Goal: Transaction & Acquisition: Purchase product/service

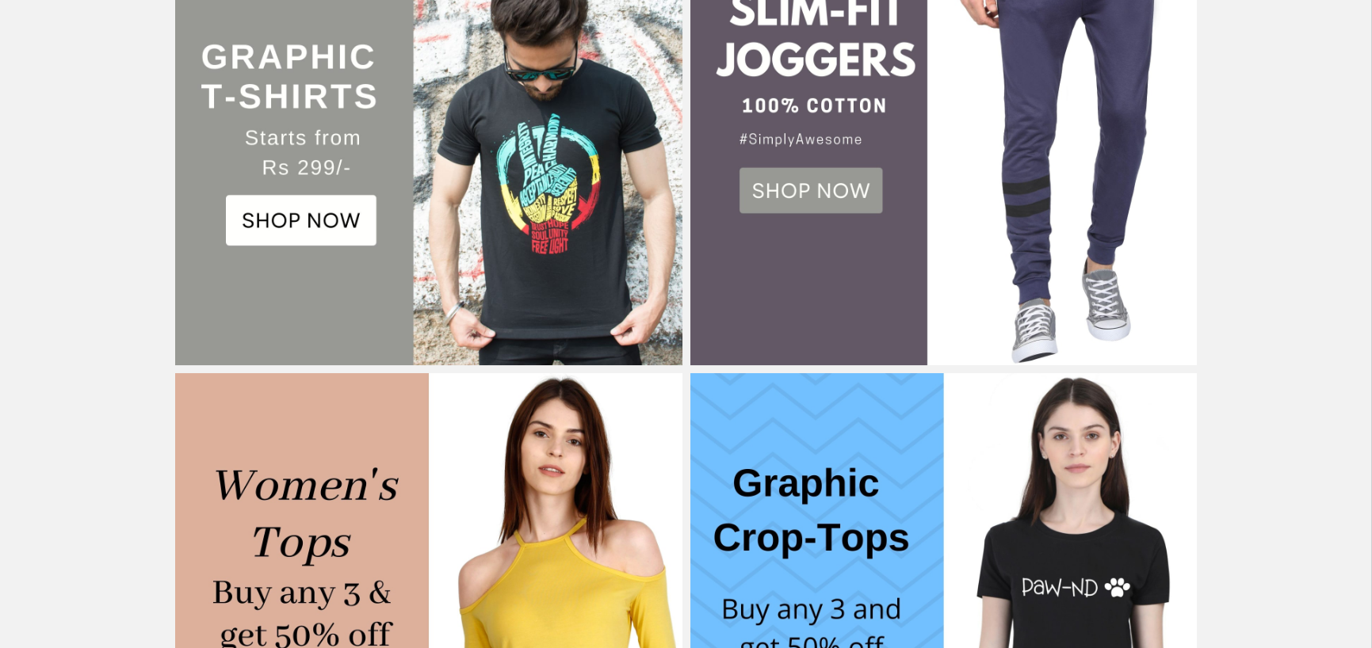
scroll to position [396, 0]
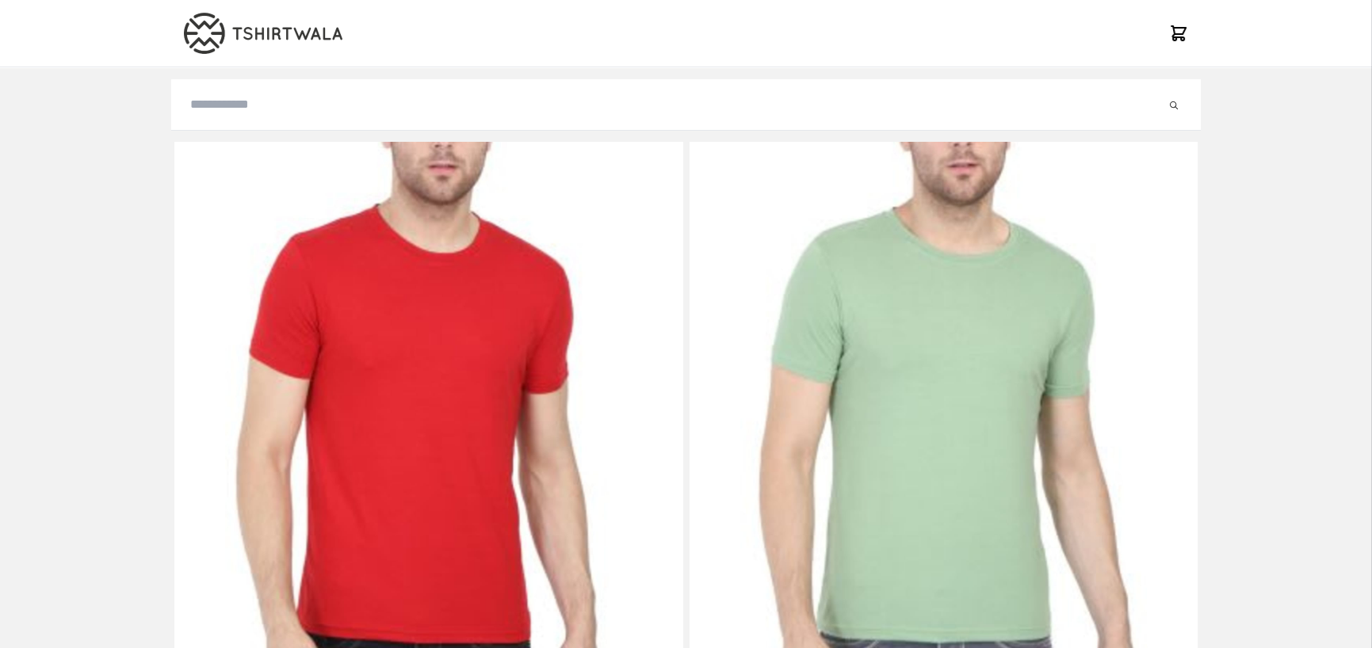
click at [424, 111] on input "search" at bounding box center [677, 104] width 975 height 19
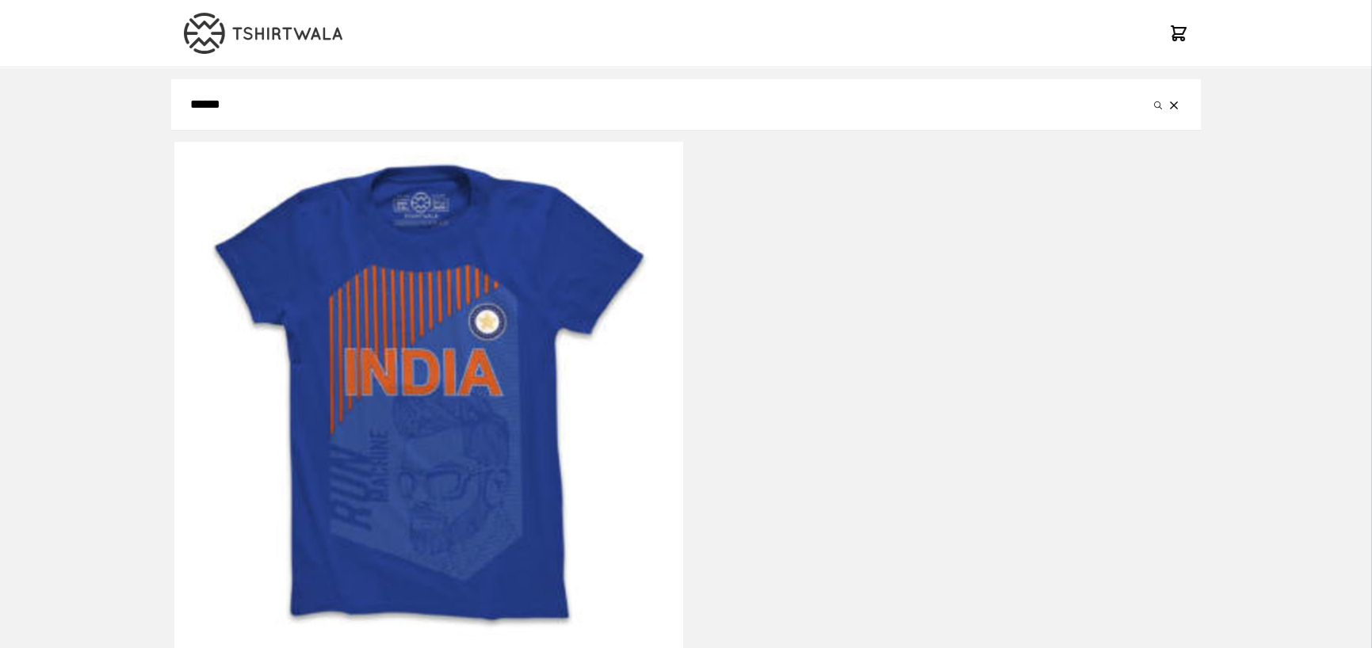
type input "******"
click at [1150, 95] on button "submit" at bounding box center [1158, 104] width 16 height 19
